Goal: Information Seeking & Learning: Learn about a topic

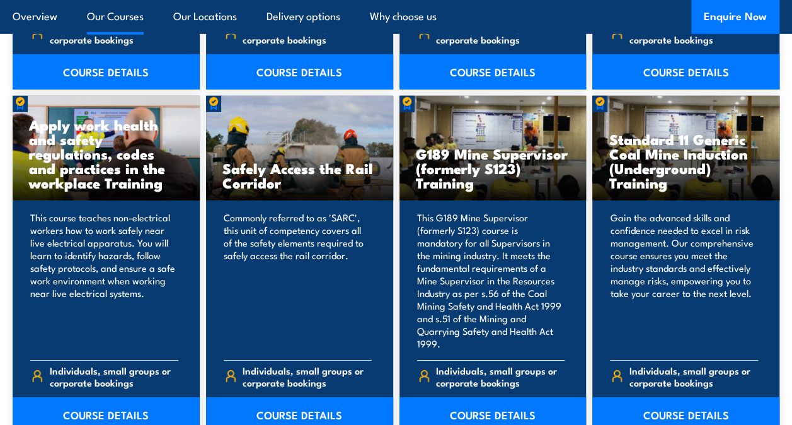
scroll to position [1954, 0]
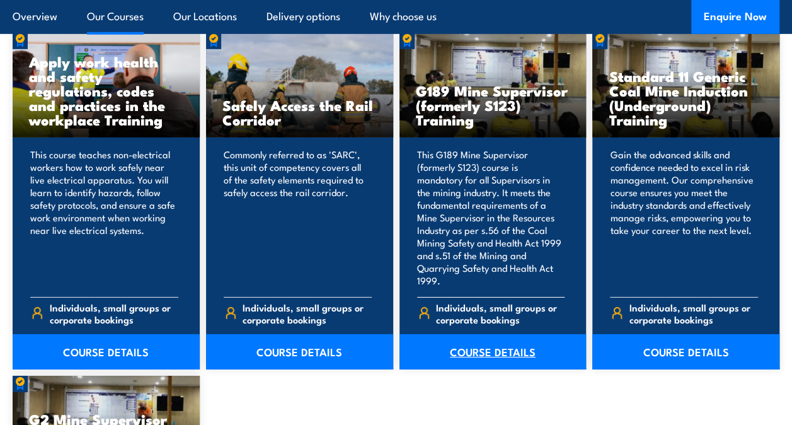
click at [472, 339] on link "COURSE DETAILS" at bounding box center [493, 351] width 187 height 35
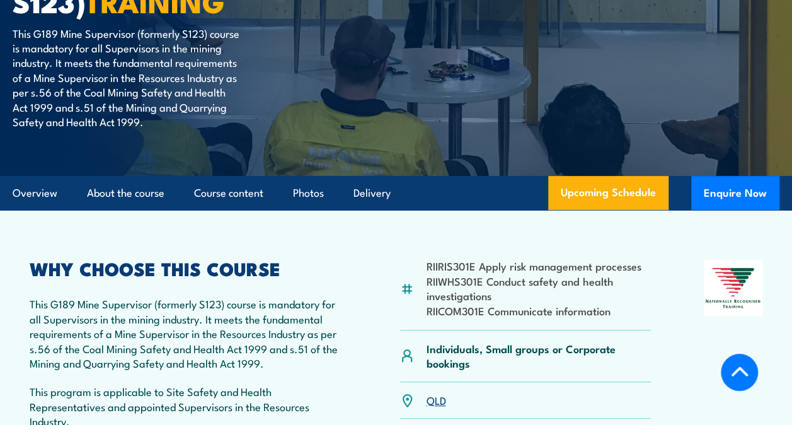
scroll to position [252, 0]
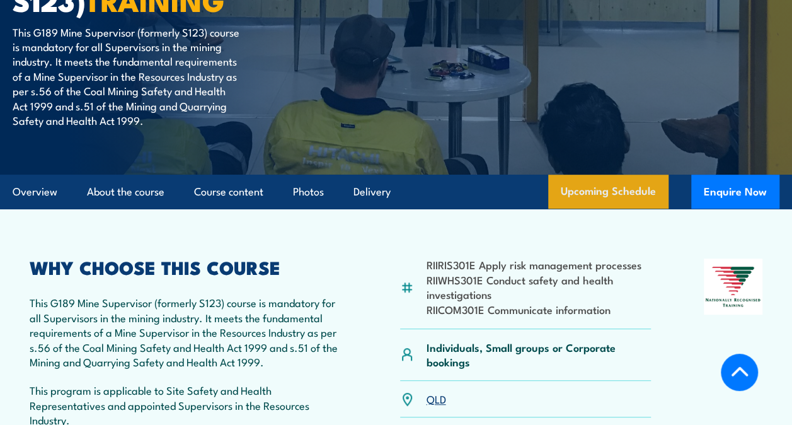
click at [599, 183] on link "Upcoming Schedule" at bounding box center [608, 192] width 120 height 34
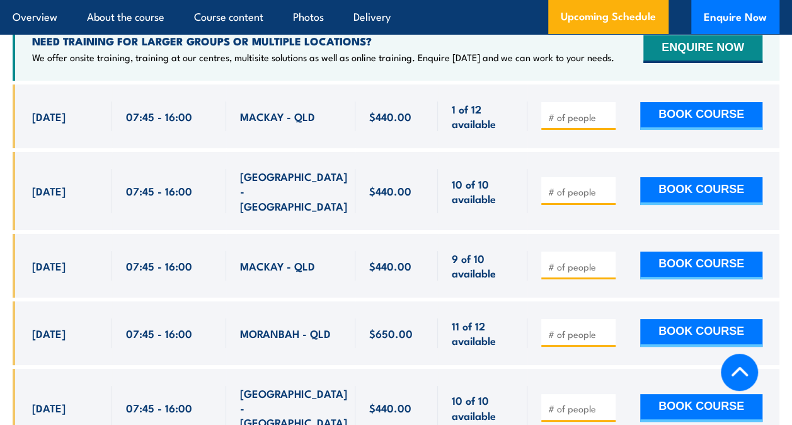
scroll to position [1851, 0]
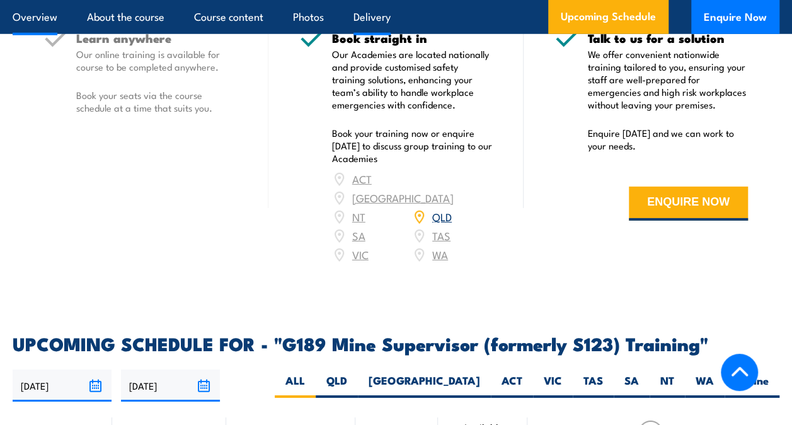
click at [27, 20] on link "Overview" at bounding box center [35, 16] width 45 height 33
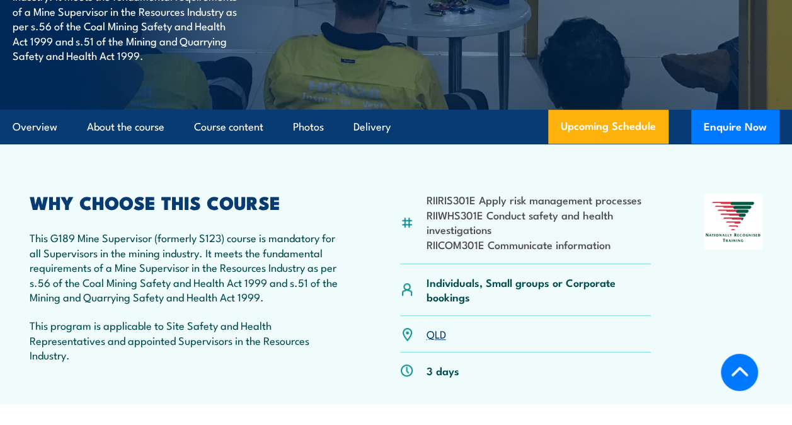
scroll to position [4, 0]
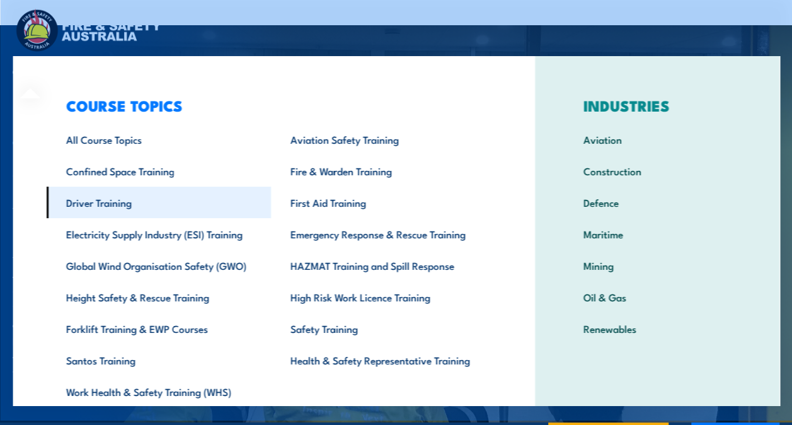
click at [105, 203] on link "Driver Training" at bounding box center [158, 203] width 224 height 32
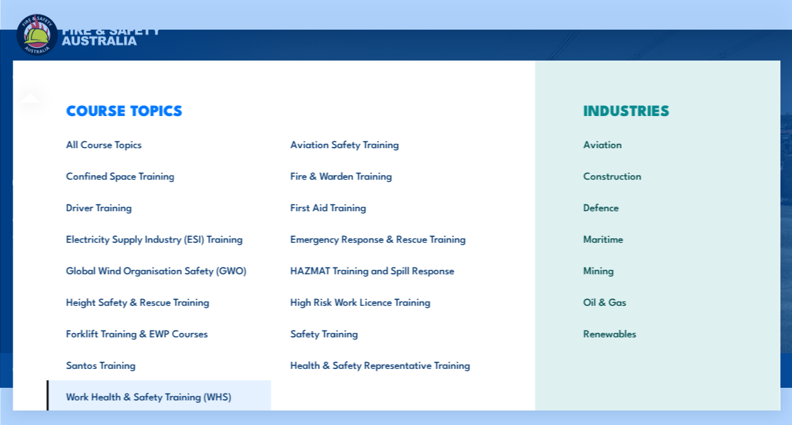
click at [89, 394] on link "Work Health & Safety Training (WHS)" at bounding box center [158, 396] width 224 height 32
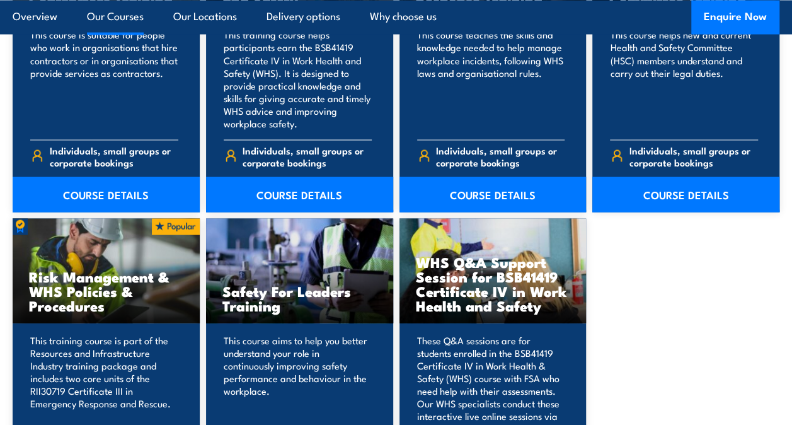
scroll to position [1134, 0]
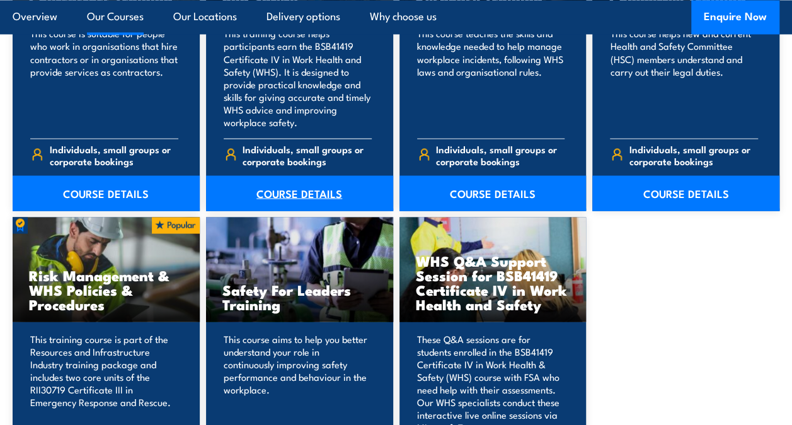
click at [266, 192] on link "COURSE DETAILS" at bounding box center [299, 192] width 187 height 35
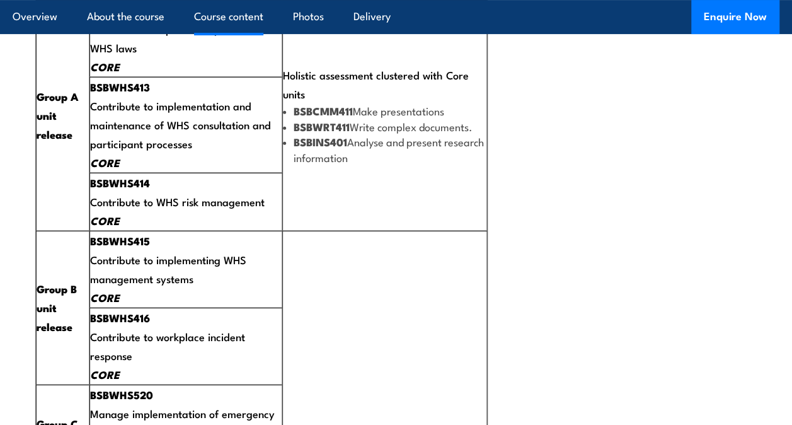
scroll to position [2584, 0]
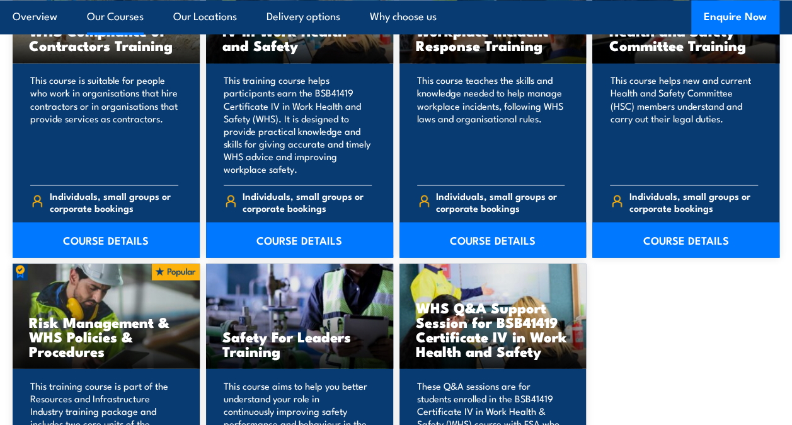
scroll to position [1134, 0]
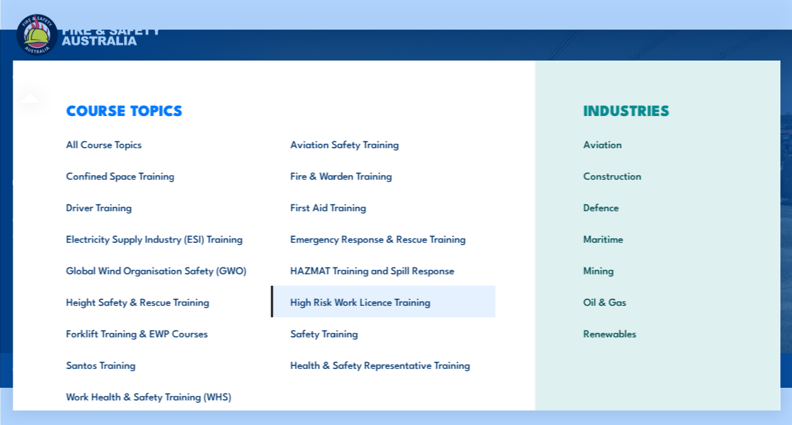
click at [342, 302] on link "High Risk Work Licence Training" at bounding box center [382, 301] width 224 height 32
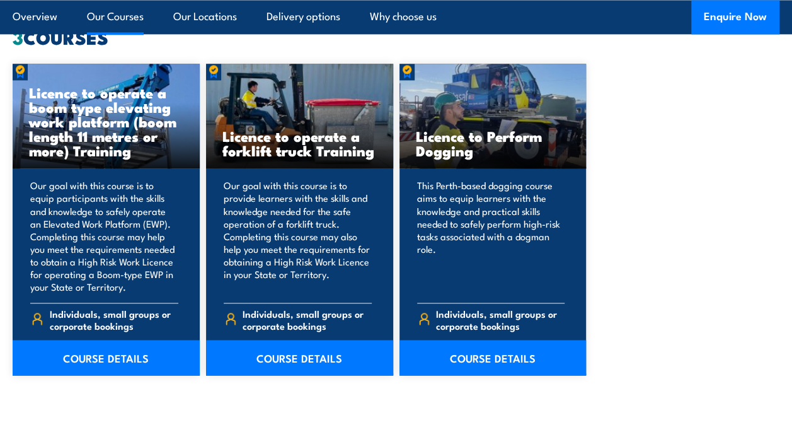
scroll to position [1008, 0]
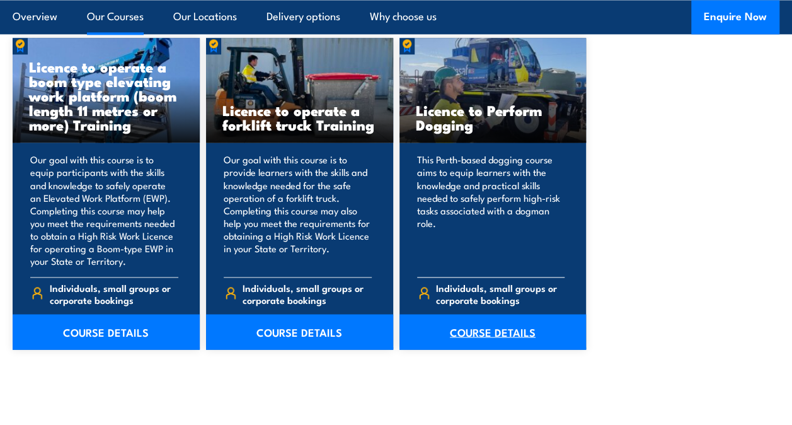
click at [498, 326] on link "COURSE DETAILS" at bounding box center [493, 331] width 187 height 35
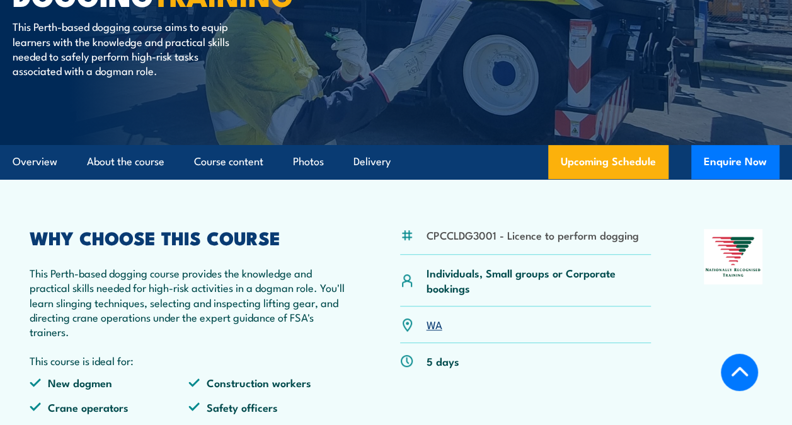
scroll to position [252, 0]
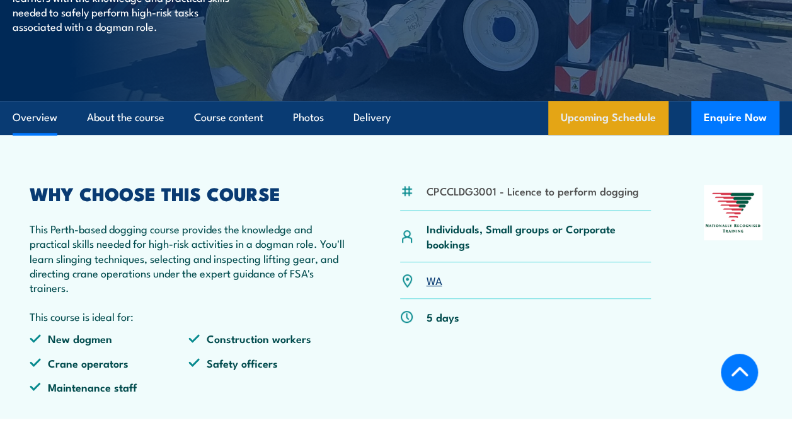
click at [624, 116] on link "Upcoming Schedule" at bounding box center [608, 118] width 120 height 34
